Goal: Obtain resource: Download file/media

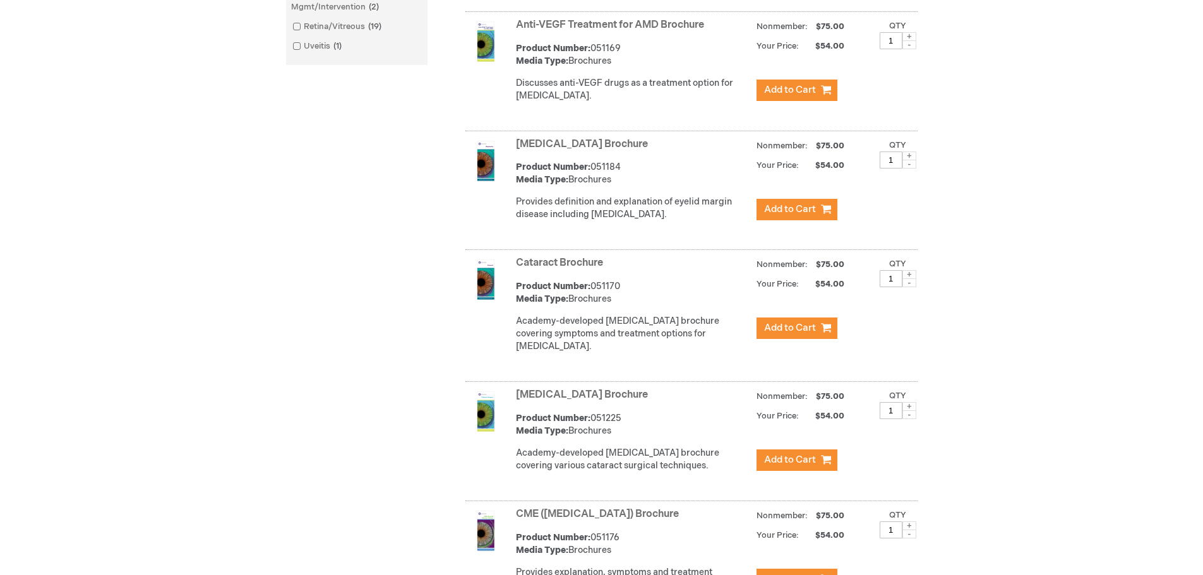
scroll to position [631, 0]
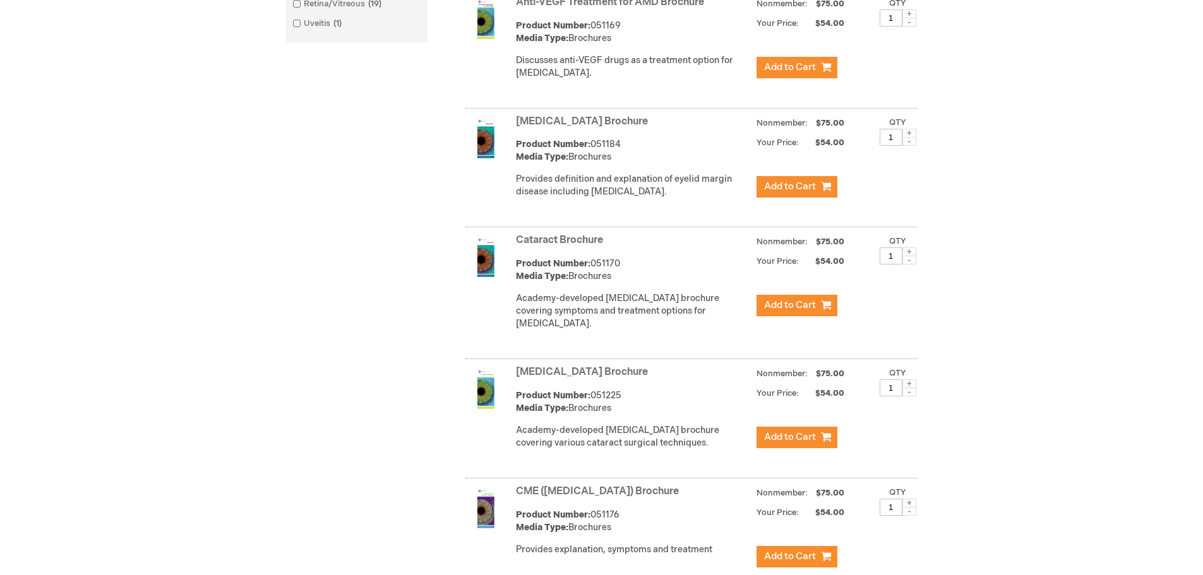
click at [569, 246] on link "Cataract Brochure" at bounding box center [559, 240] width 87 height 12
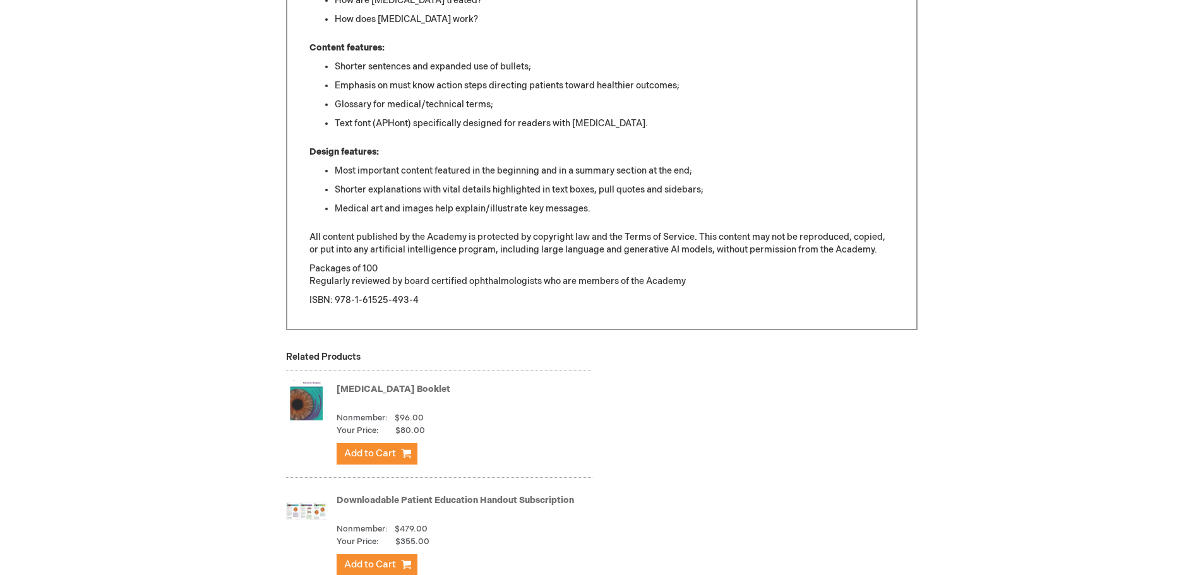
scroll to position [884, 0]
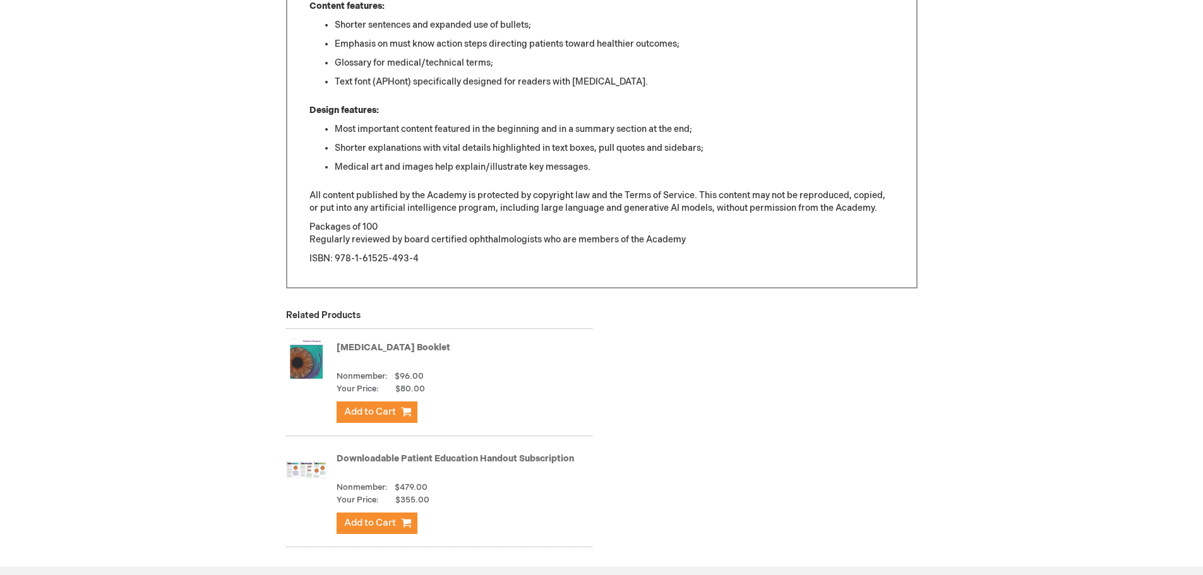
click at [362, 457] on link "Downloadable Patient Education Handout Subscription" at bounding box center [454, 458] width 237 height 11
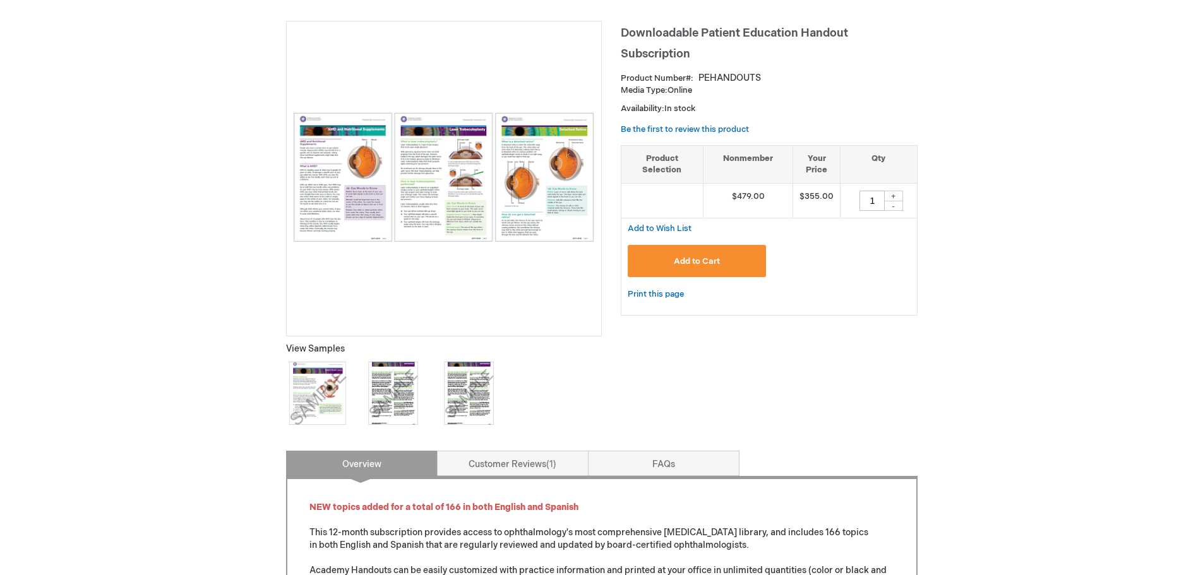
scroll to position [189, 0]
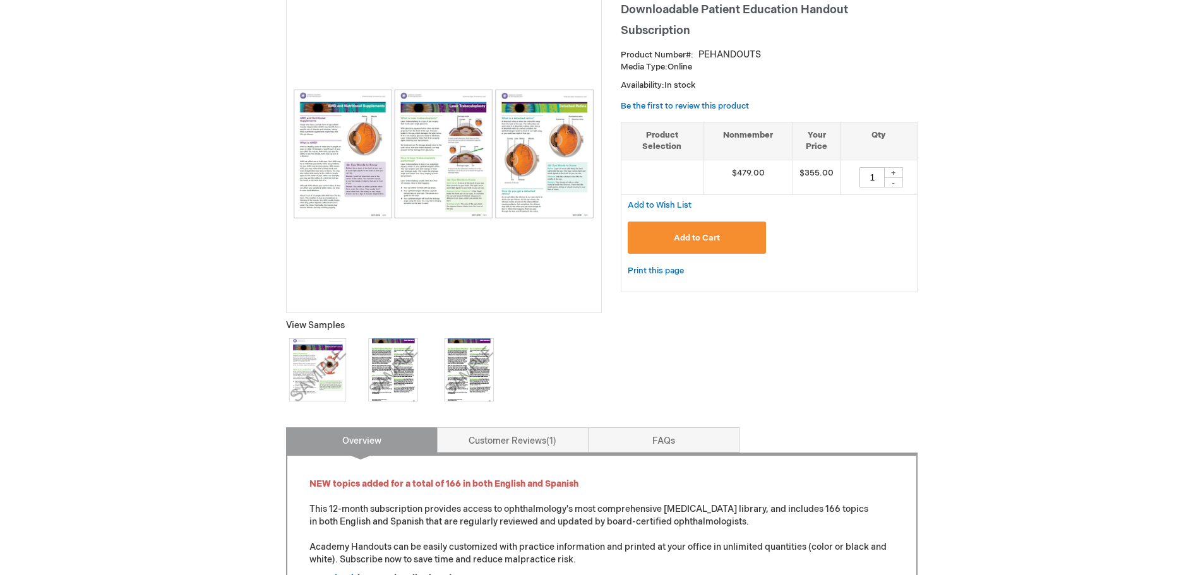
click at [312, 357] on img at bounding box center [317, 369] width 63 height 63
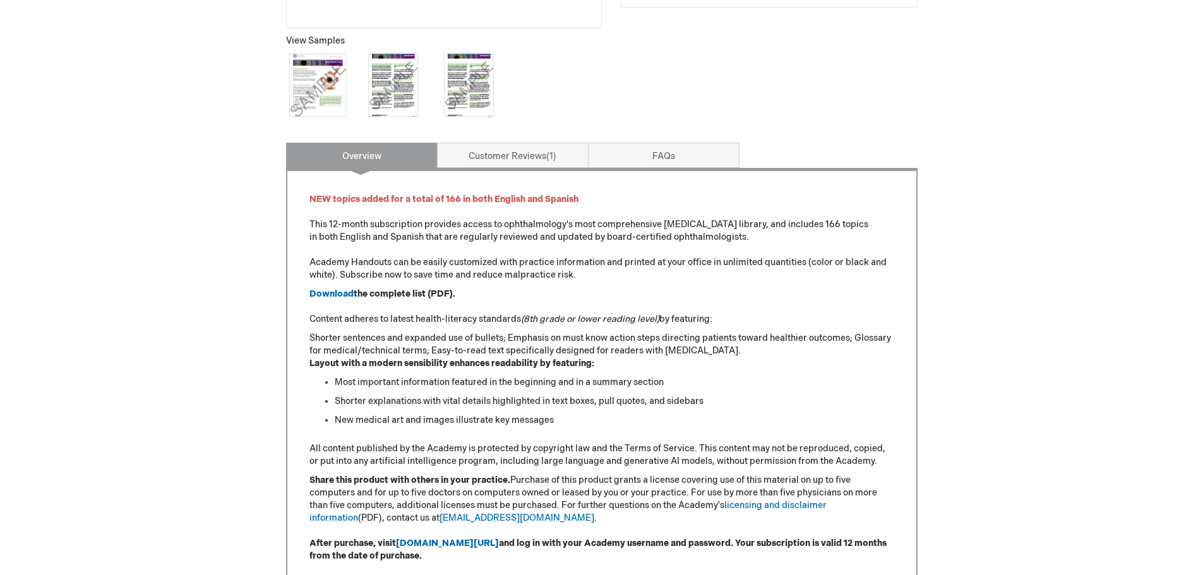
scroll to position [505, 0]
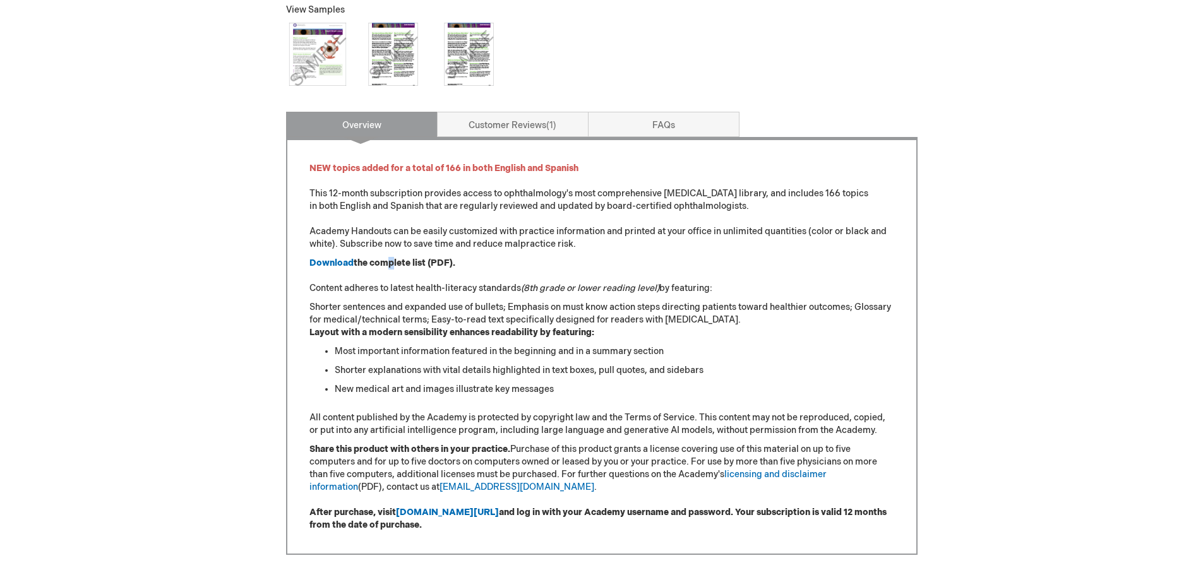
click at [382, 263] on strong "the complete list (PDF)." at bounding box center [405, 263] width 102 height 11
click at [343, 263] on strong "Download" at bounding box center [331, 263] width 44 height 11
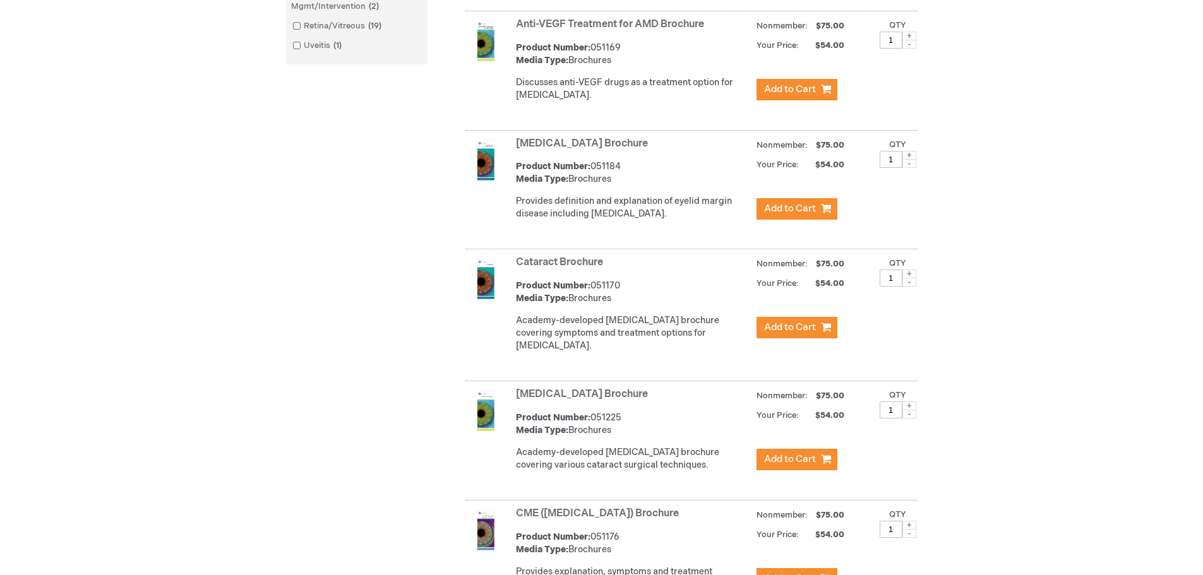
scroll to position [631, 0]
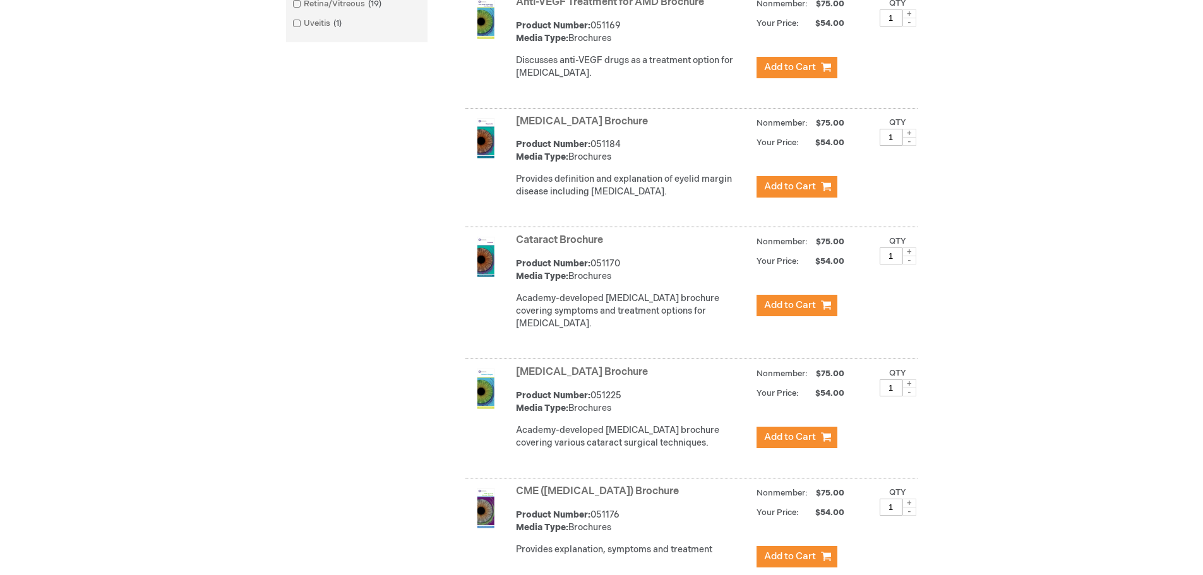
click at [489, 273] on img at bounding box center [485, 257] width 40 height 40
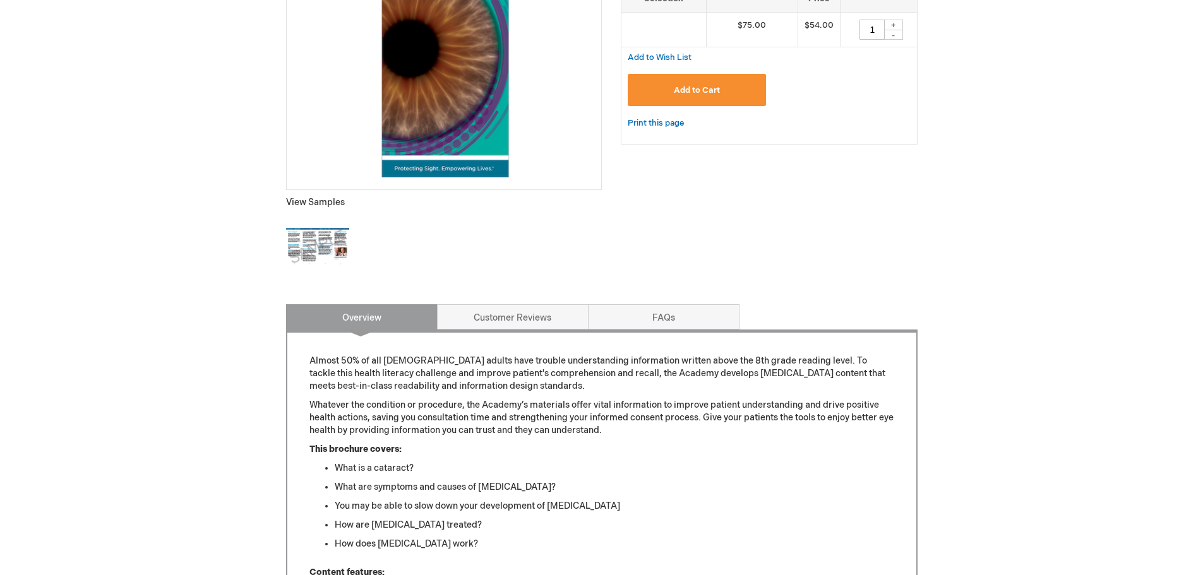
scroll to position [126, 0]
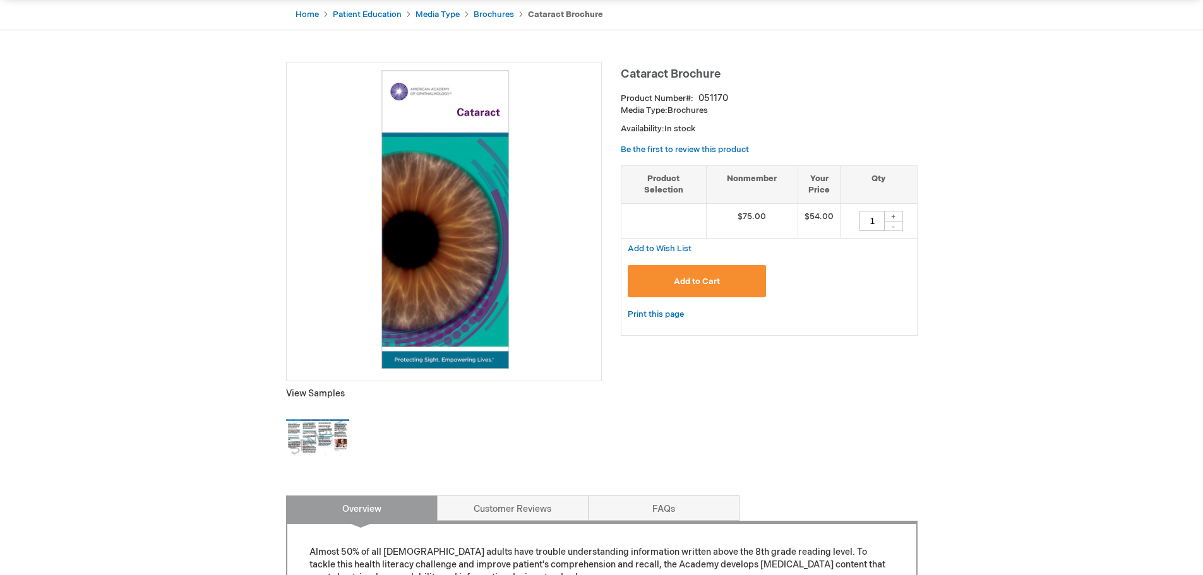
click at [292, 432] on img at bounding box center [317, 438] width 63 height 63
